Goal: Transaction & Acquisition: Purchase product/service

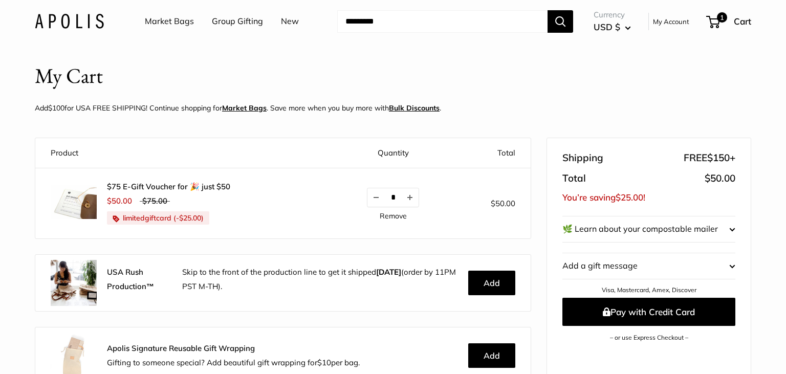
scroll to position [26, 0]
click at [71, 25] on img at bounding box center [69, 21] width 69 height 15
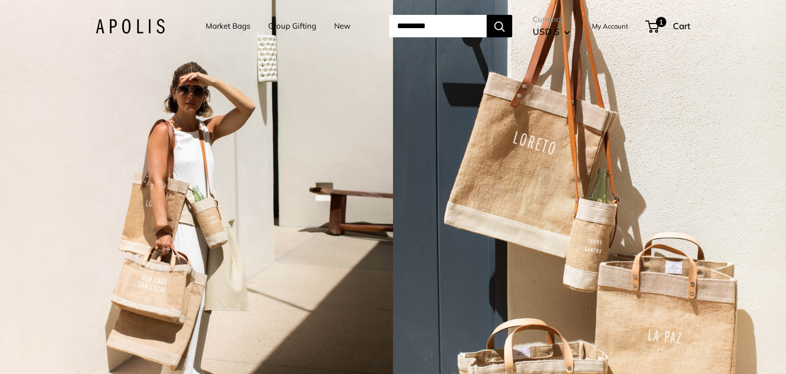
click at [225, 28] on link "Market Bags" at bounding box center [228, 26] width 45 height 14
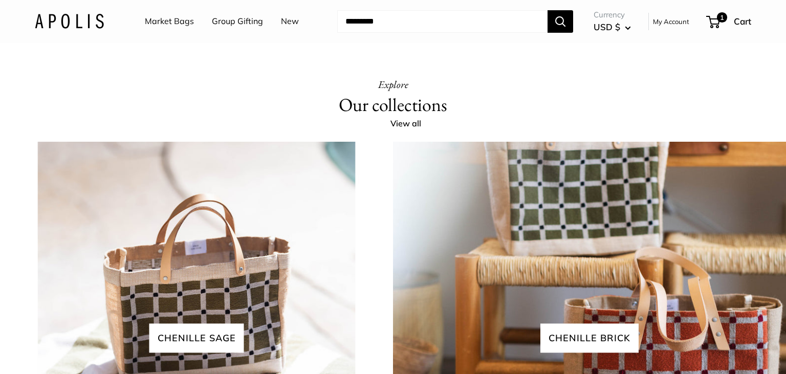
scroll to position [2517, 0]
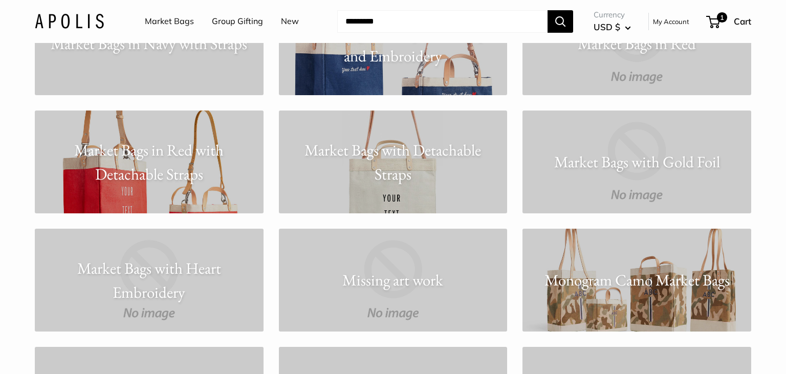
scroll to position [5456, 0]
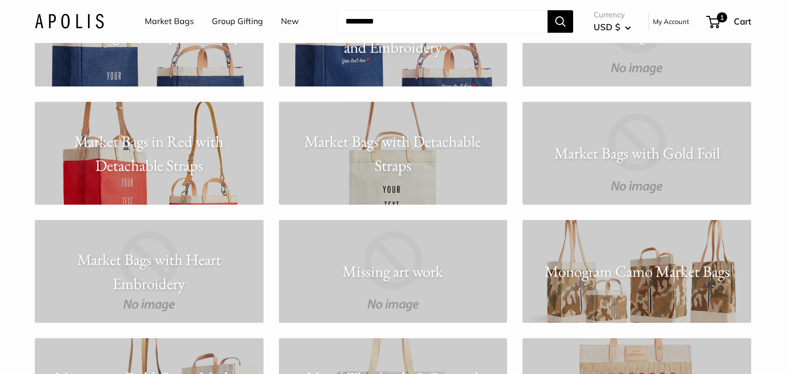
click at [423, 18] on input "Search..." at bounding box center [442, 21] width 210 height 23
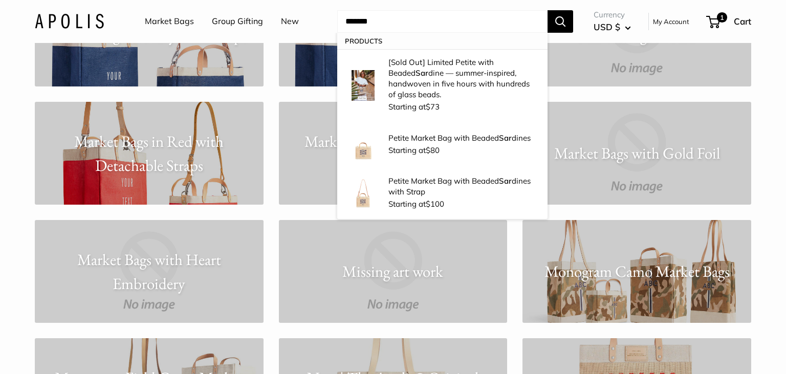
type input "*******"
click at [547, 10] on button "Search" at bounding box center [560, 21] width 26 height 23
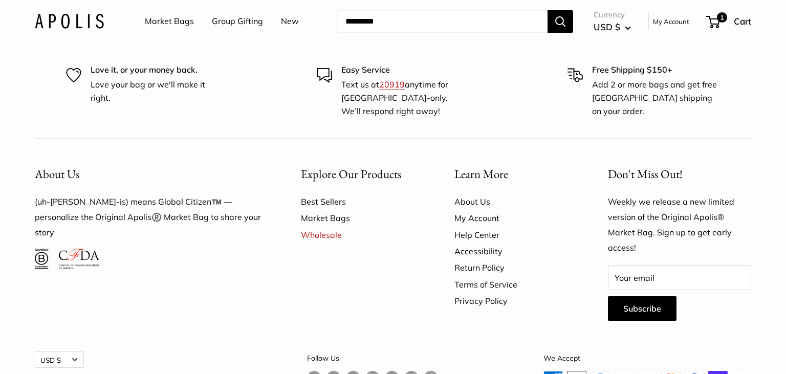
scroll to position [648, 0]
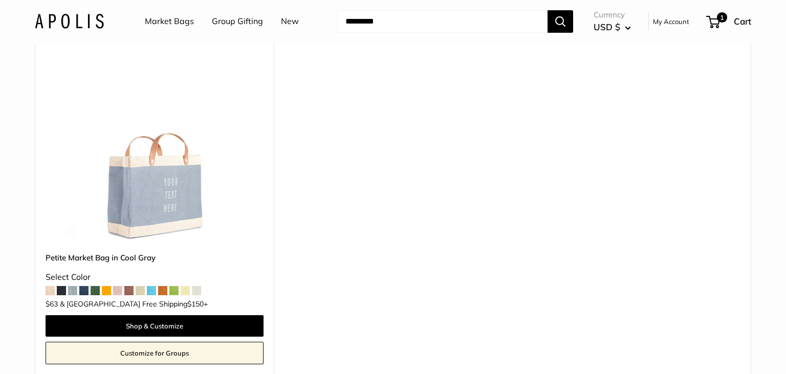
scroll to position [162, 0]
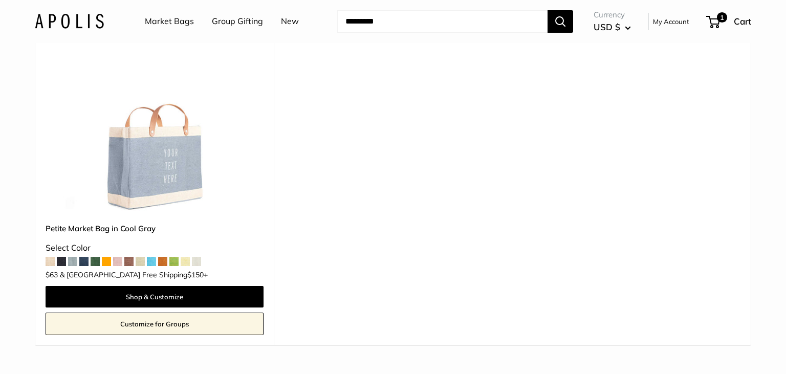
click at [0, 0] on img at bounding box center [0, 0] width 0 height 0
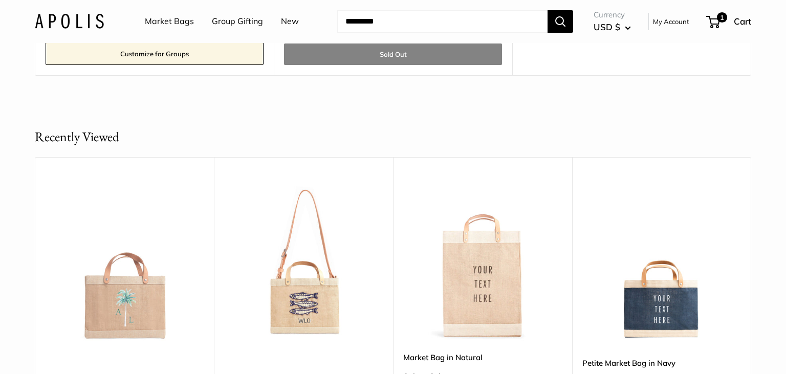
scroll to position [702, 0]
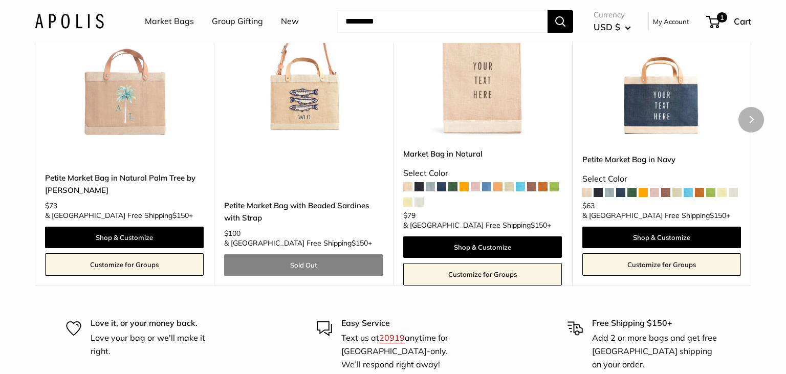
scroll to position [324, 0]
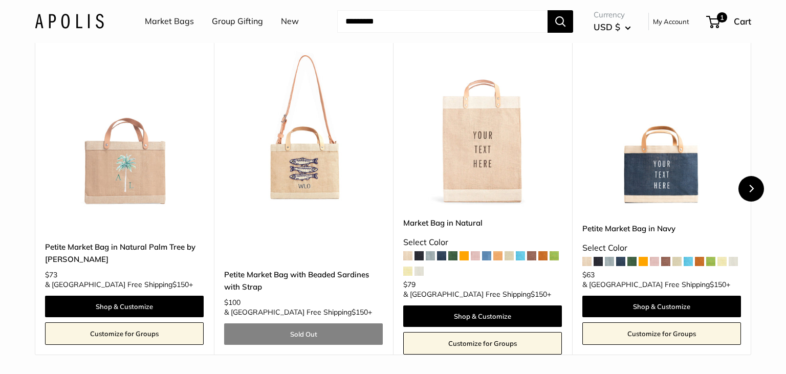
click at [757, 188] on button "Next" at bounding box center [751, 189] width 26 height 26
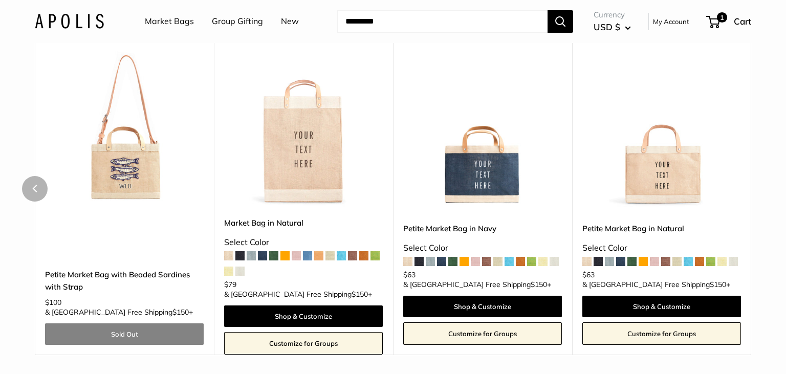
click at [0, 0] on img at bounding box center [0, 0] width 0 height 0
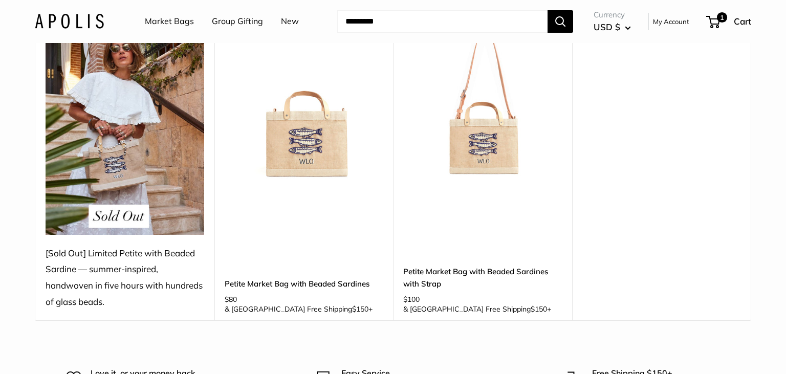
scroll to position [108, 0]
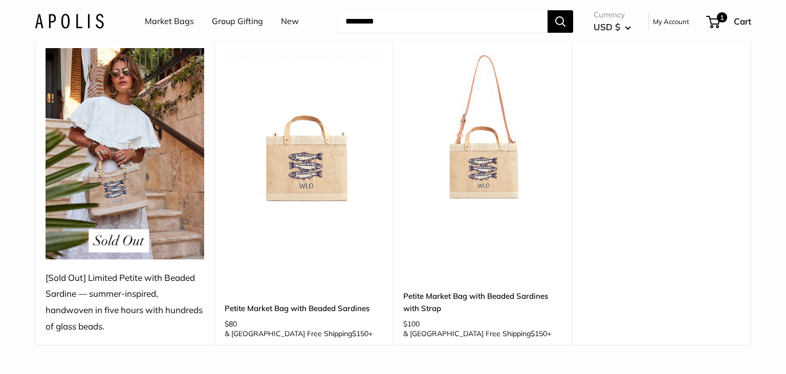
click at [0, 0] on img at bounding box center [0, 0] width 0 height 0
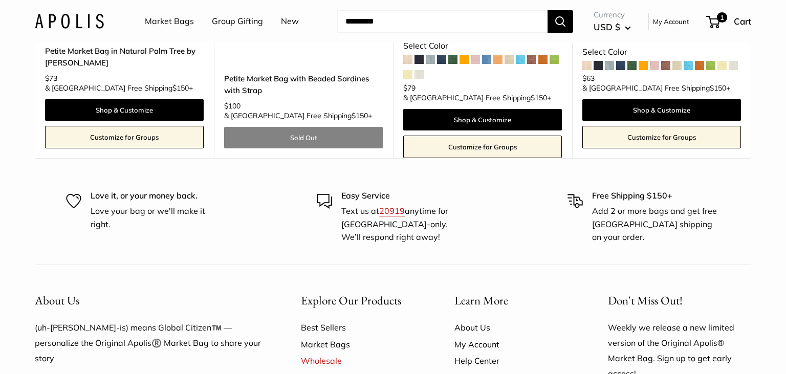
scroll to position [3187, 0]
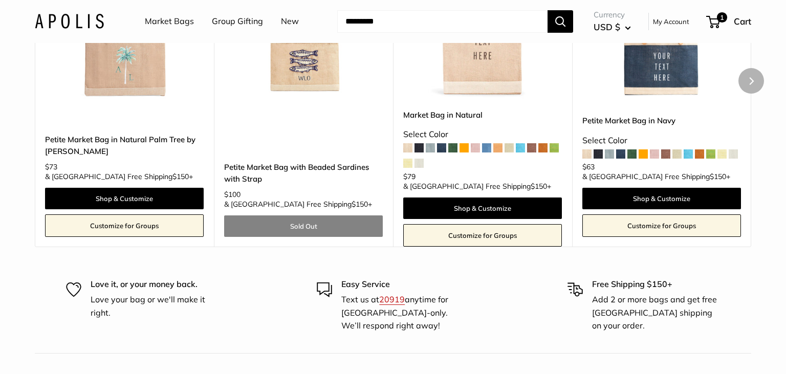
click at [0, 0] on img at bounding box center [0, 0] width 0 height 0
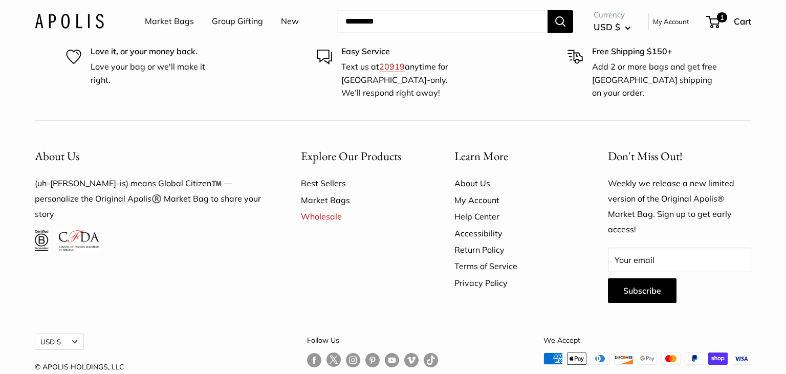
scroll to position [3380, 0]
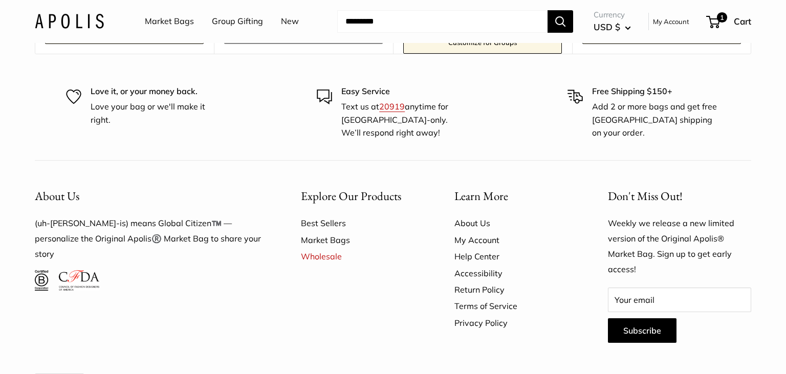
click at [83, 23] on img at bounding box center [69, 21] width 69 height 15
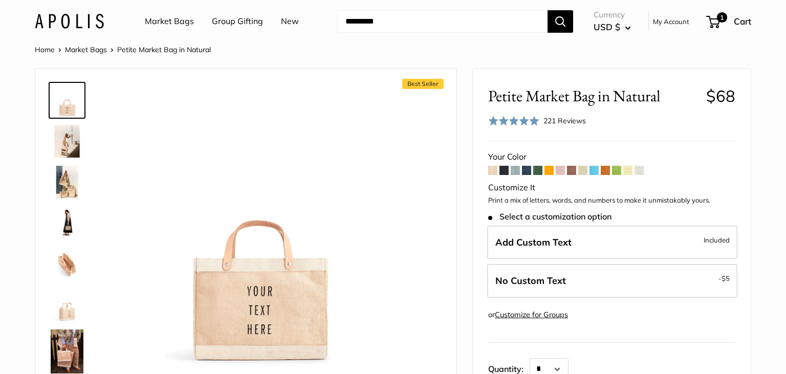
click at [72, 139] on img at bounding box center [67, 141] width 33 height 33
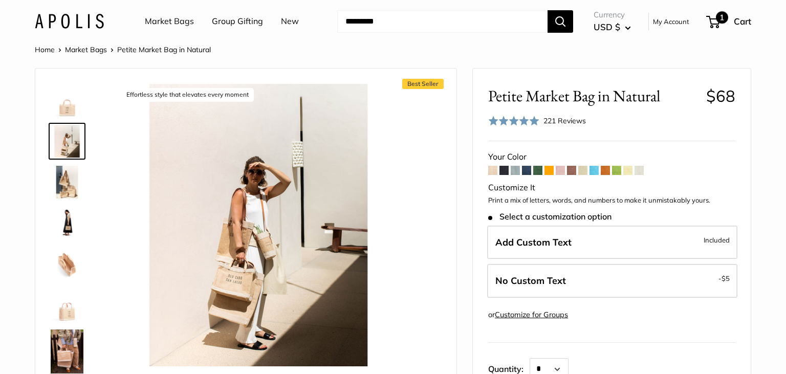
click at [715, 26] on span "1" at bounding box center [713, 22] width 14 height 12
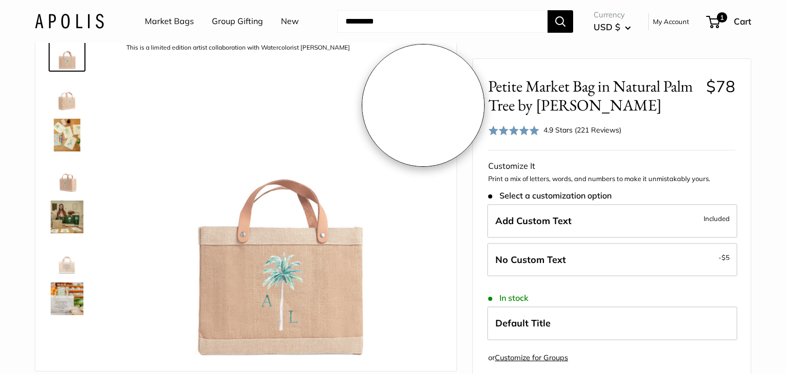
scroll to position [108, 0]
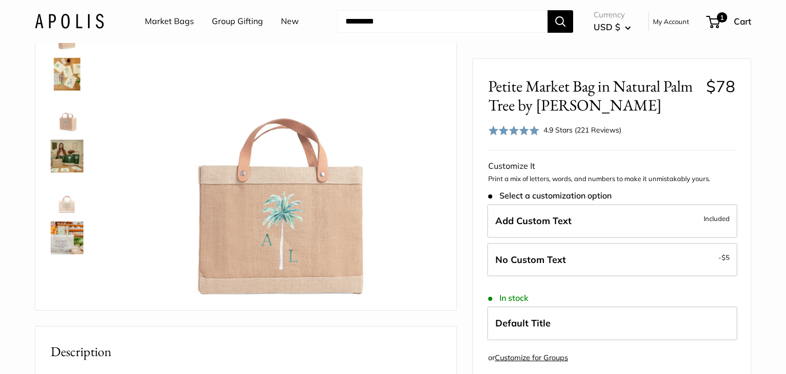
click at [79, 156] on img at bounding box center [67, 156] width 33 height 33
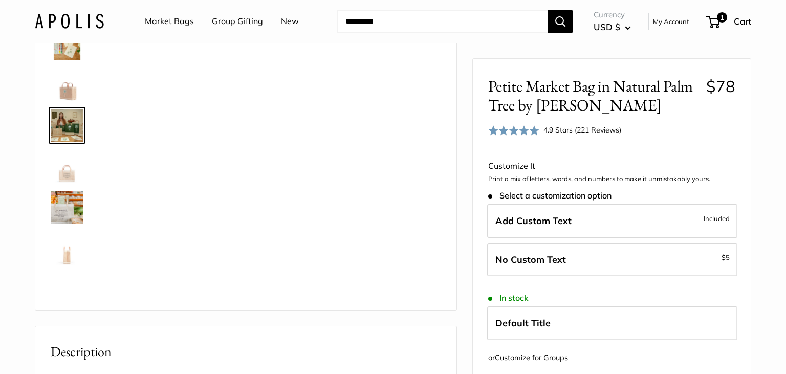
scroll to position [32, 0]
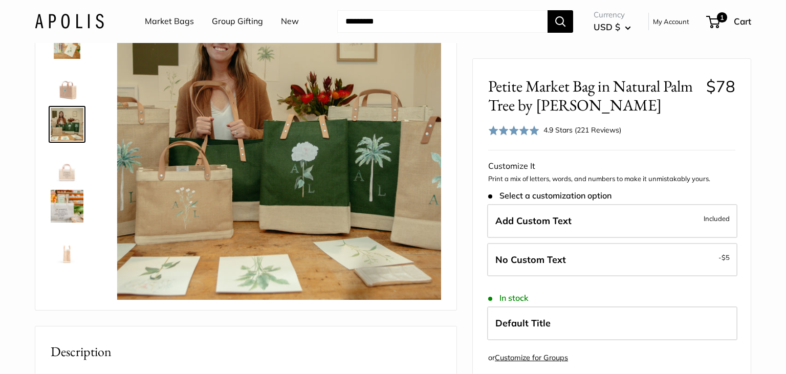
click at [64, 169] on img at bounding box center [67, 165] width 33 height 33
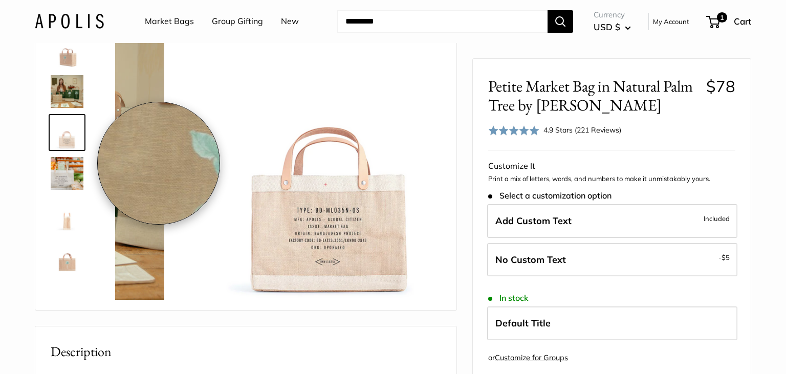
scroll to position [65, 0]
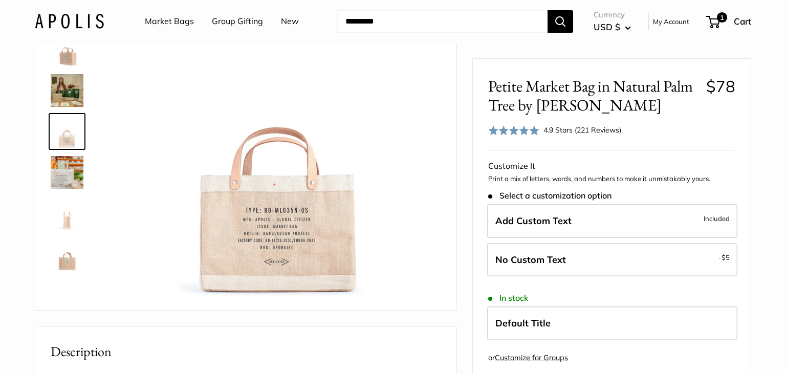
click at [67, 58] on img at bounding box center [67, 49] width 33 height 33
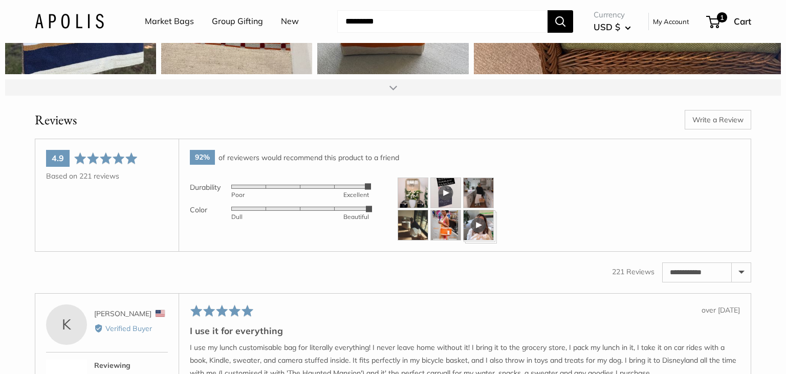
scroll to position [1459, 0]
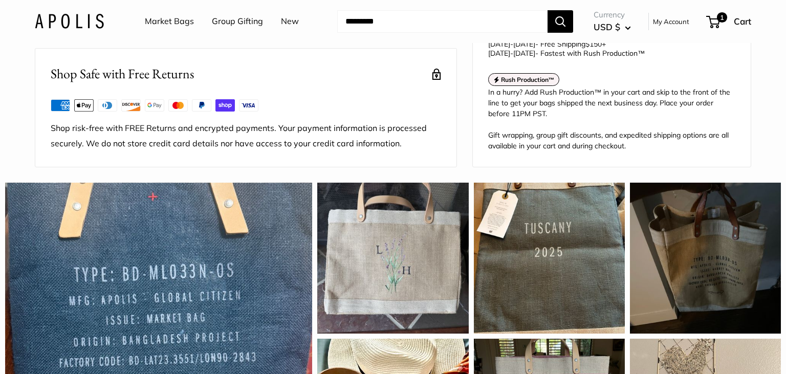
scroll to position [715, 0]
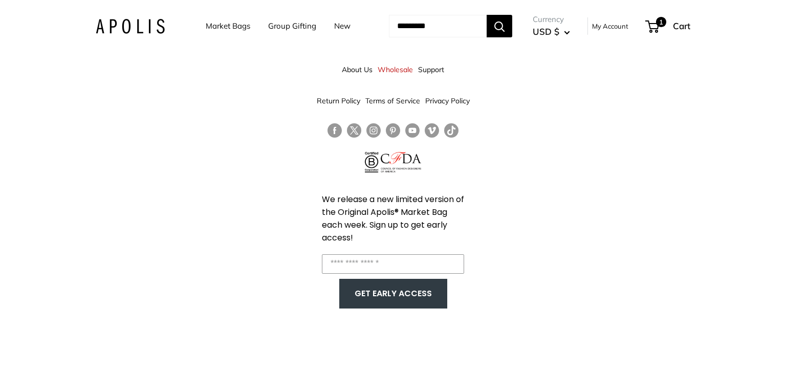
click at [398, 26] on input "Search..." at bounding box center [438, 26] width 98 height 23
type input "******"
click at [487, 15] on button "Search" at bounding box center [500, 26] width 26 height 23
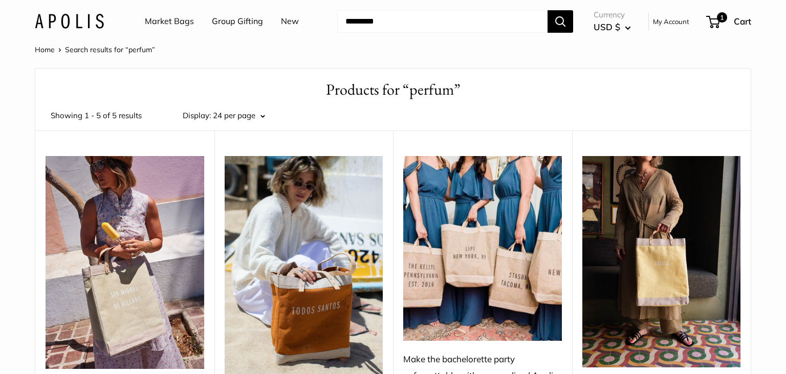
click at [429, 24] on input "Search..." at bounding box center [442, 21] width 210 height 23
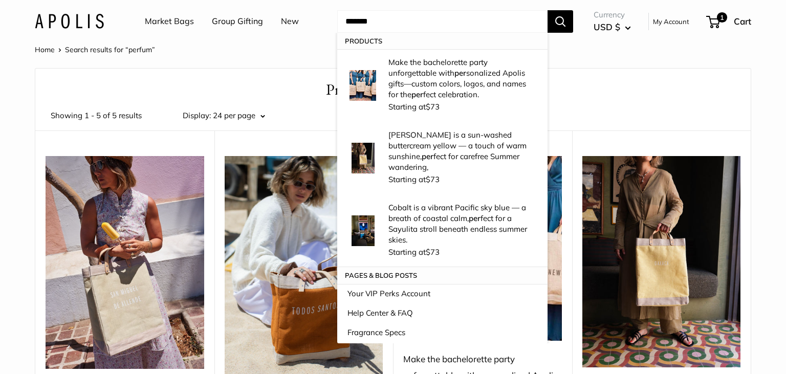
type input "*******"
click at [547, 10] on button "Search" at bounding box center [560, 21] width 26 height 23
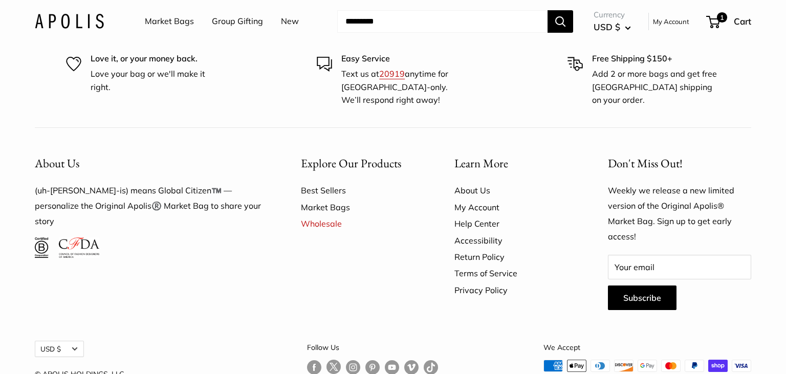
scroll to position [693, 0]
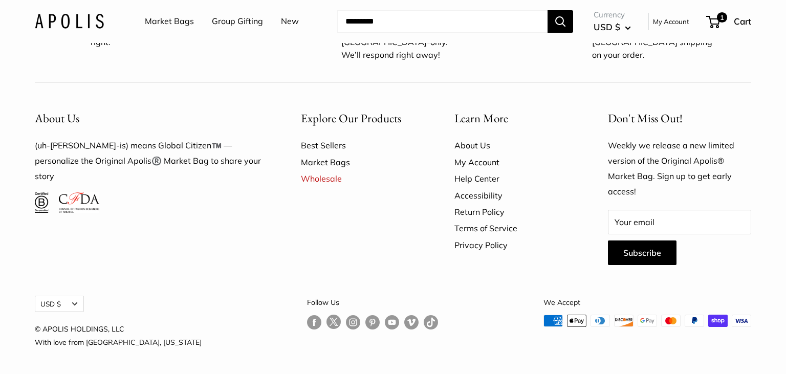
click at [85, 21] on img at bounding box center [69, 21] width 69 height 15
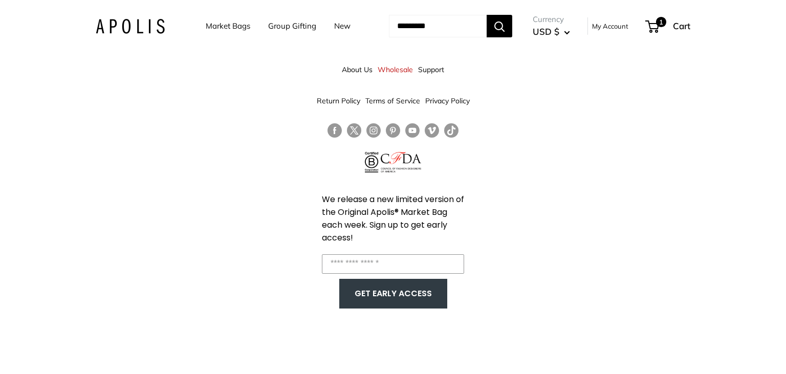
click at [334, 28] on link "New" at bounding box center [342, 26] width 16 height 14
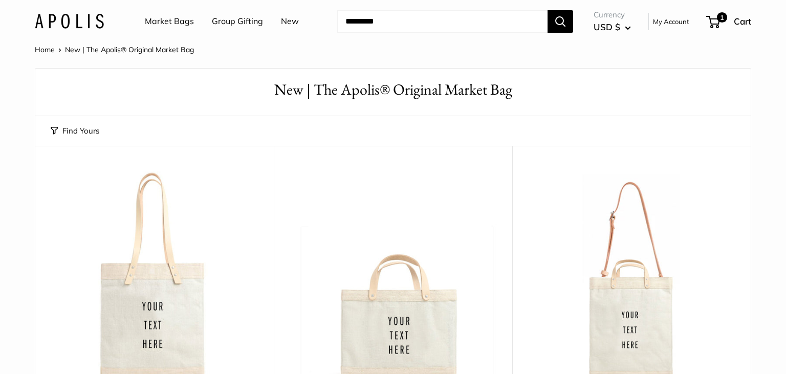
click at [155, 18] on link "Market Bags" at bounding box center [169, 21] width 49 height 15
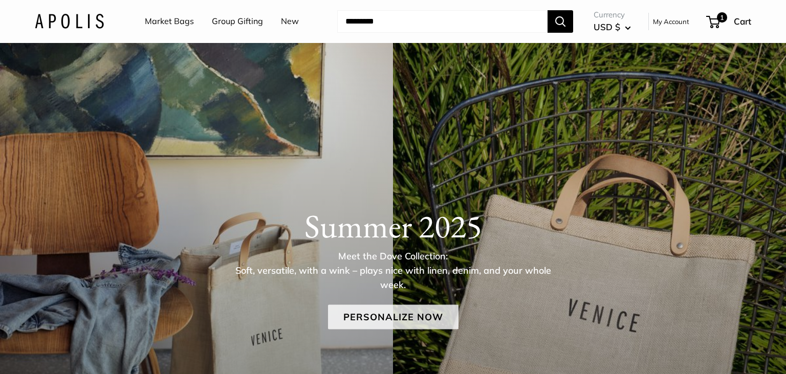
click at [430, 323] on link "Personalize Now" at bounding box center [393, 316] width 130 height 25
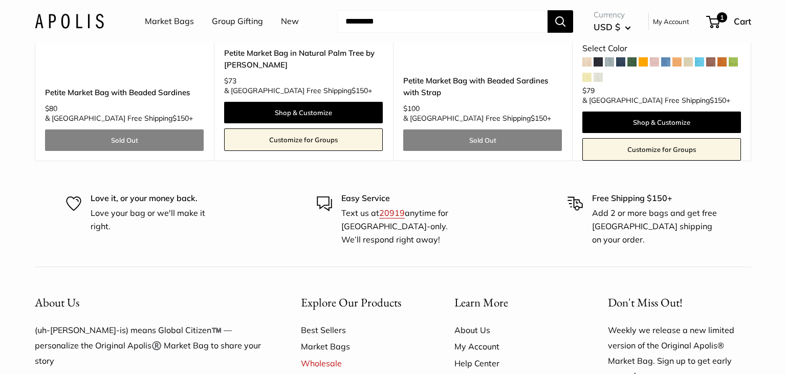
scroll to position [6530, 0]
